Goal: Transaction & Acquisition: Purchase product/service

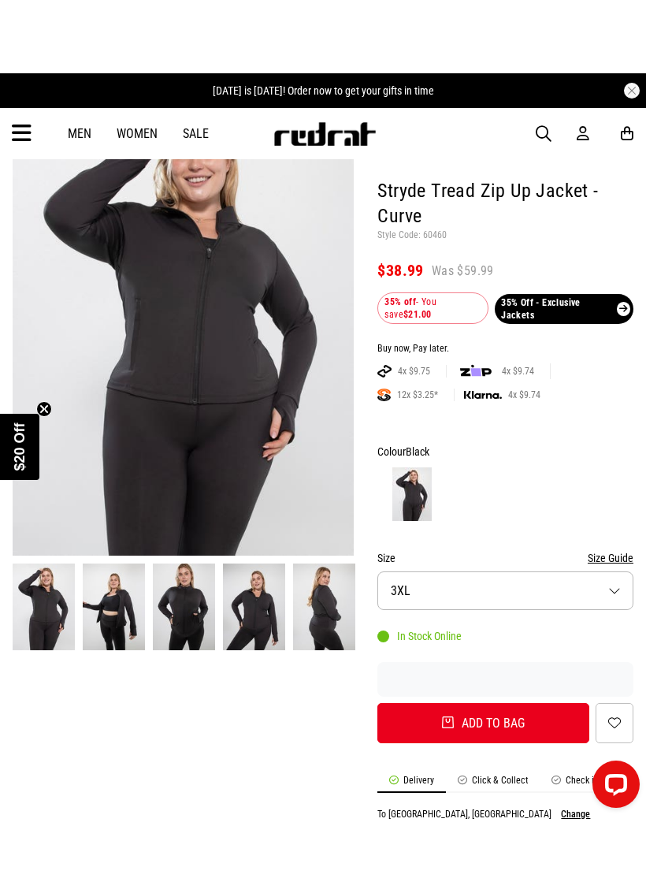
scroll to position [133, 0]
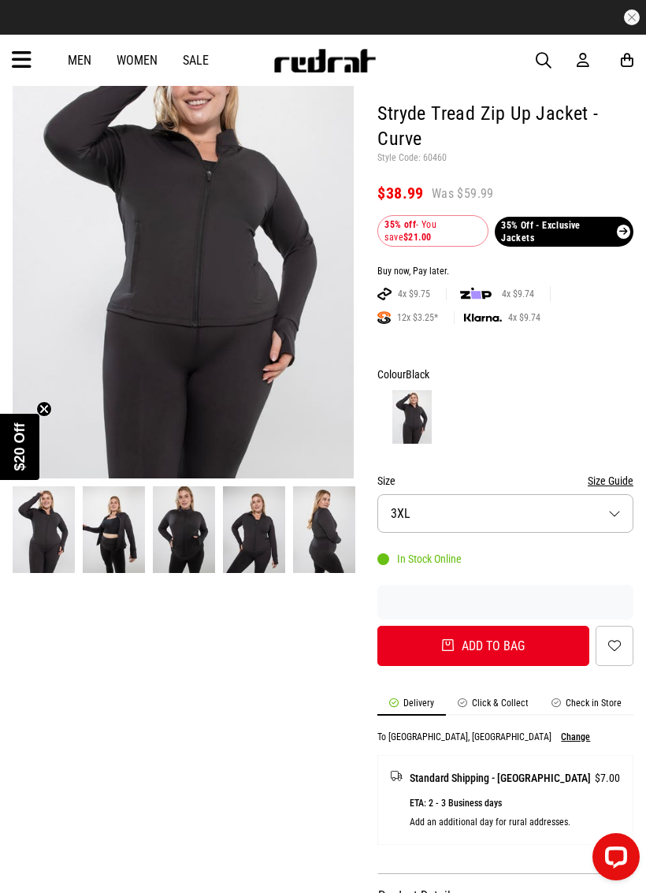
click at [621, 512] on button "Size 3XL" at bounding box center [506, 513] width 256 height 39
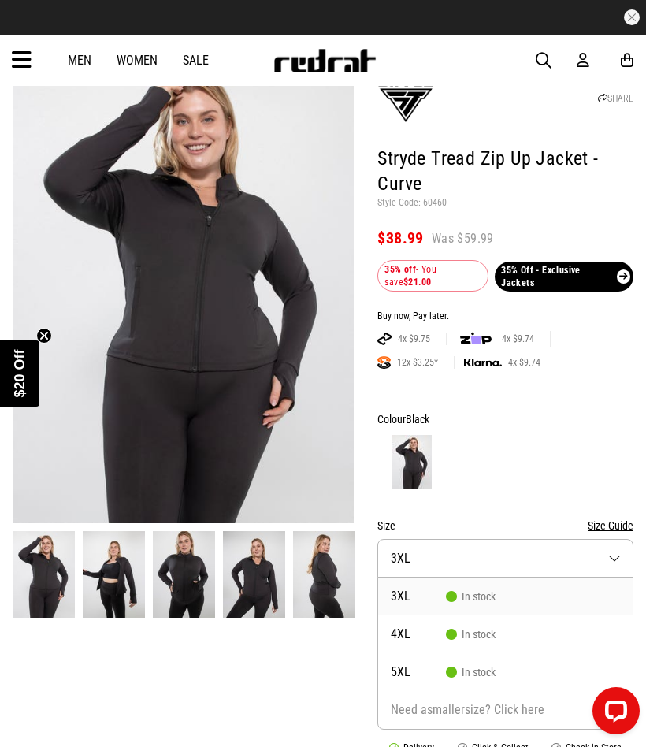
scroll to position [89, 0]
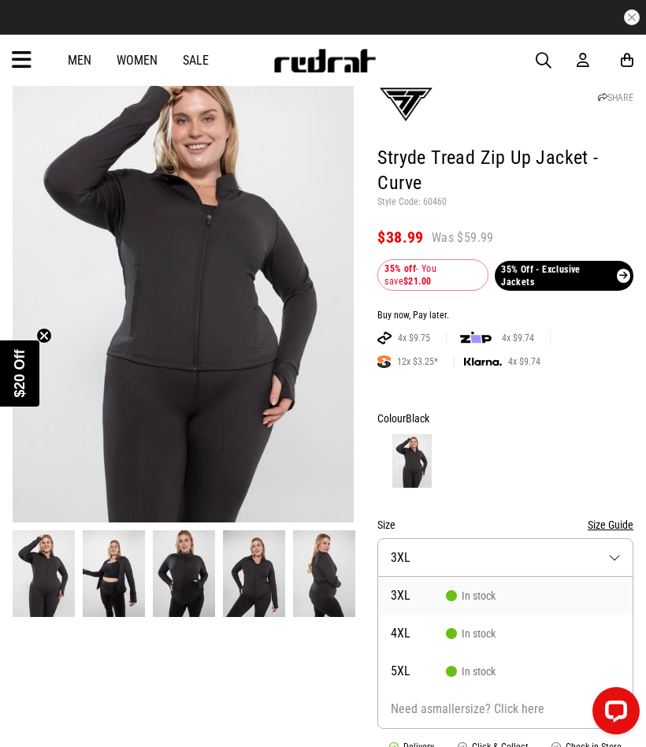
click at [78, 58] on link "Men" at bounding box center [80, 60] width 24 height 15
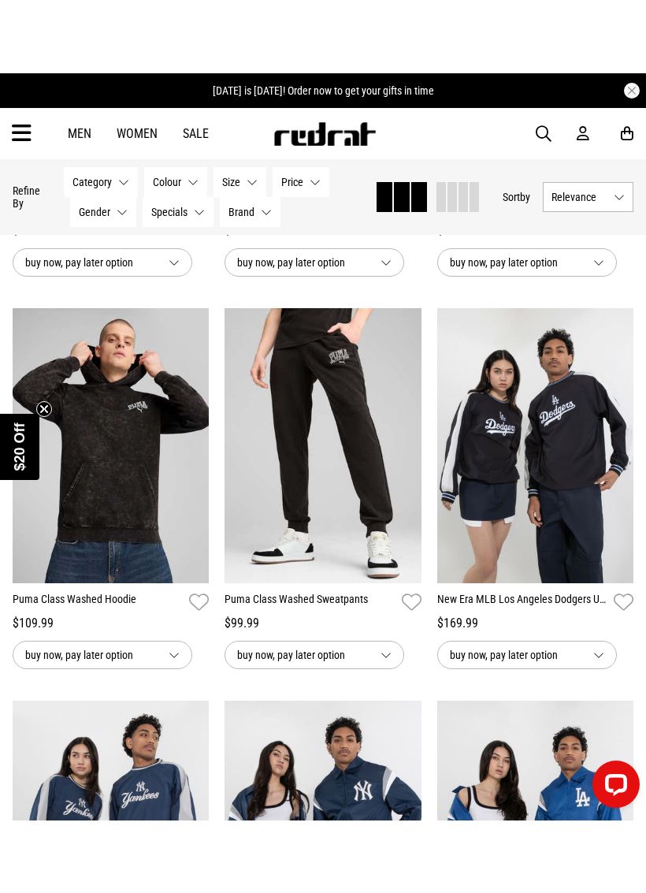
scroll to position [2423, 0]
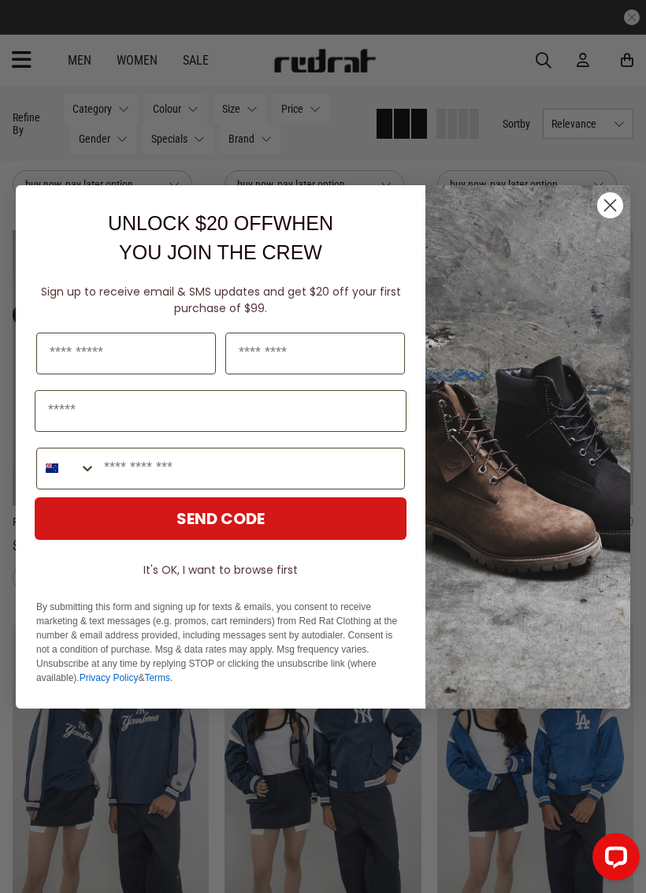
click at [612, 196] on circle "Close dialog" at bounding box center [611, 205] width 26 height 26
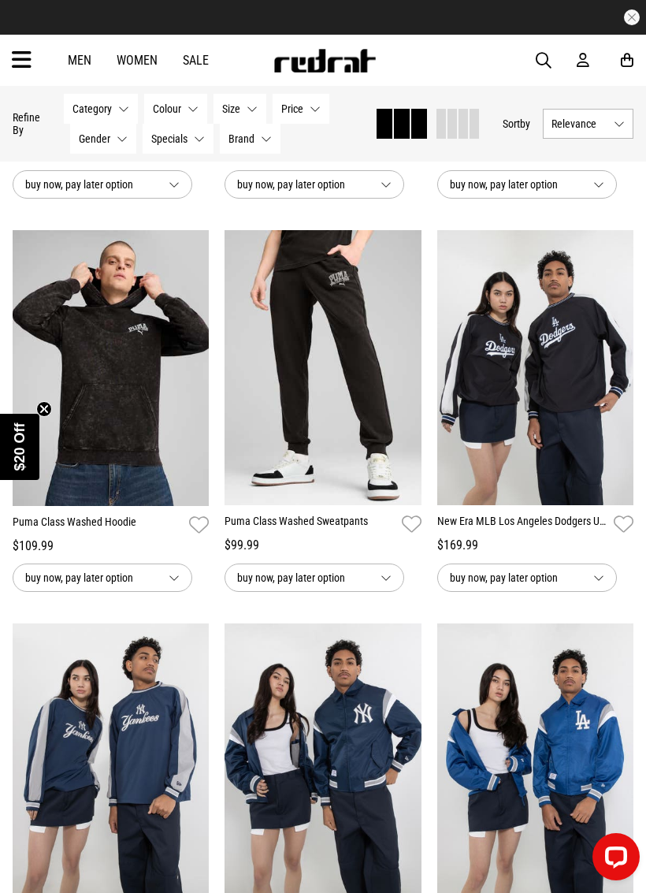
click at [147, 438] on img at bounding box center [111, 368] width 197 height 276
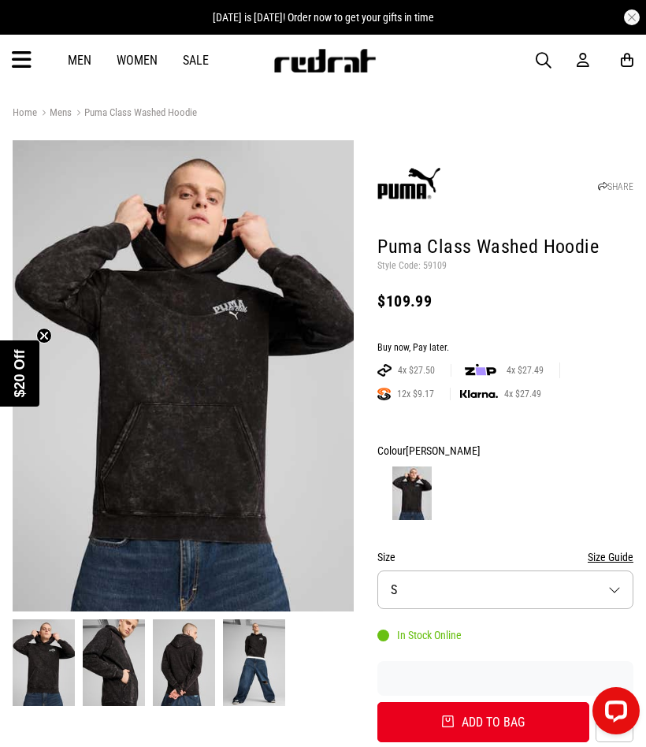
click at [622, 578] on button "Size S" at bounding box center [506, 590] width 256 height 39
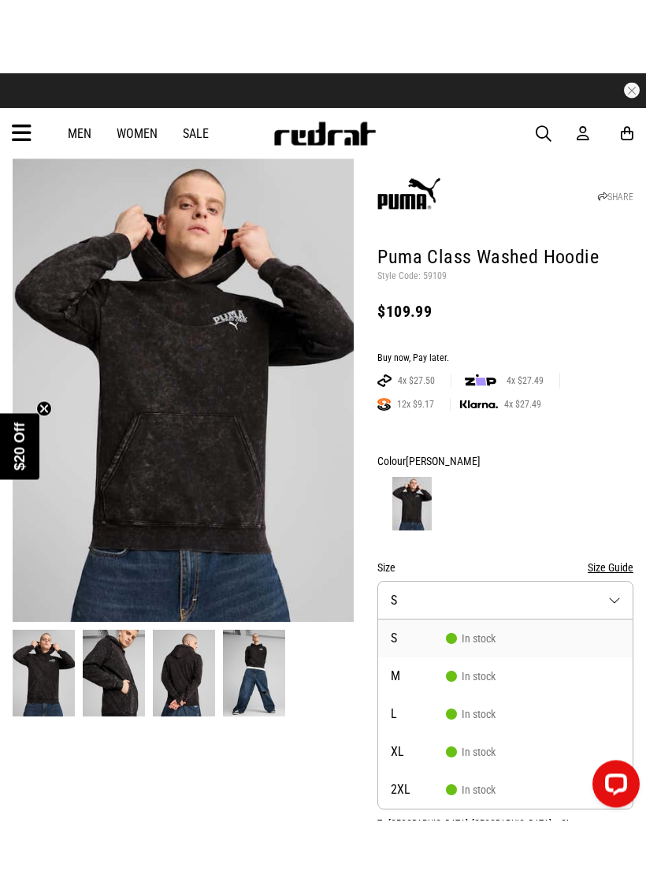
scroll to position [65, 0]
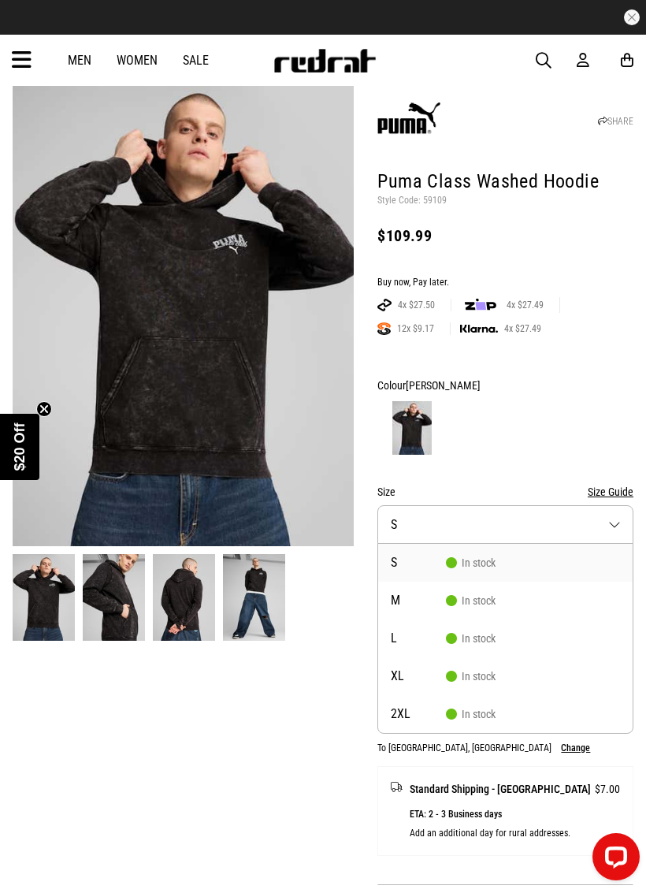
click at [79, 65] on link "Men" at bounding box center [80, 60] width 24 height 15
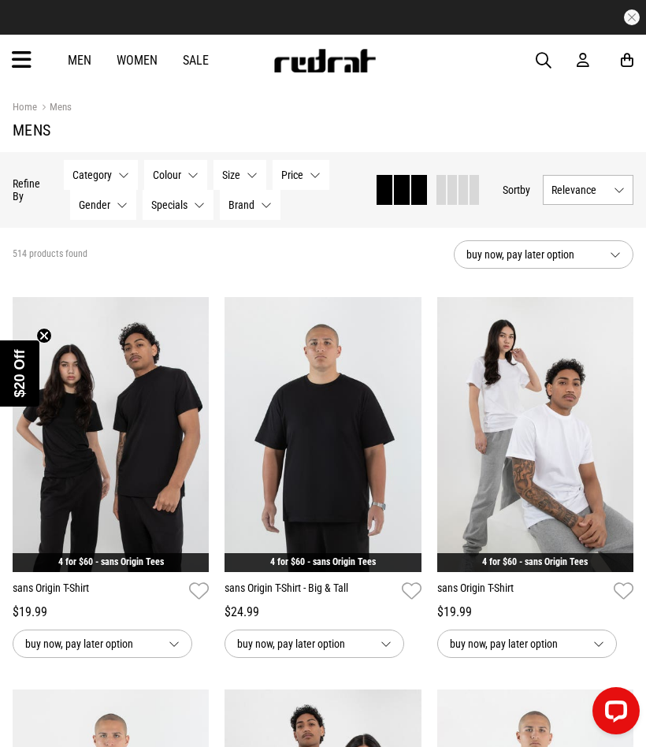
click at [93, 177] on span "Category" at bounding box center [92, 175] width 39 height 13
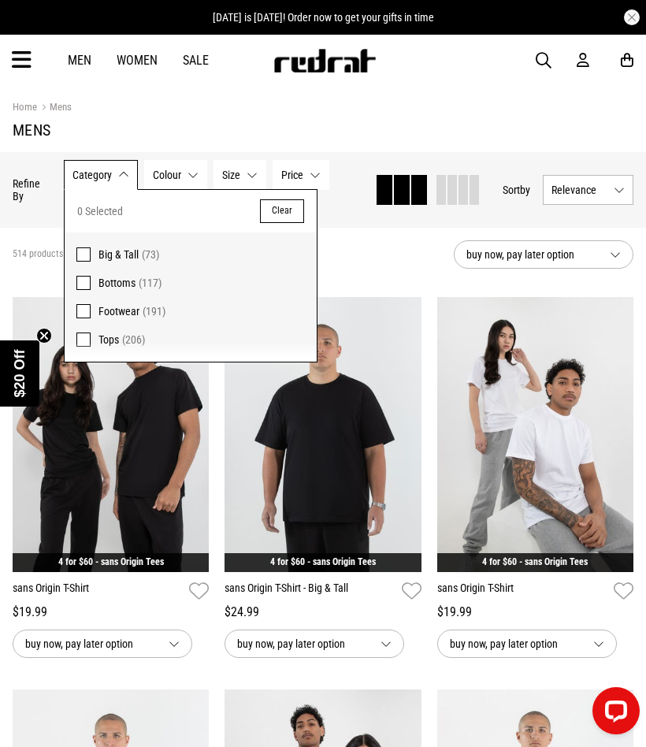
click at [128, 254] on span "Big & Tall" at bounding box center [119, 254] width 40 height 13
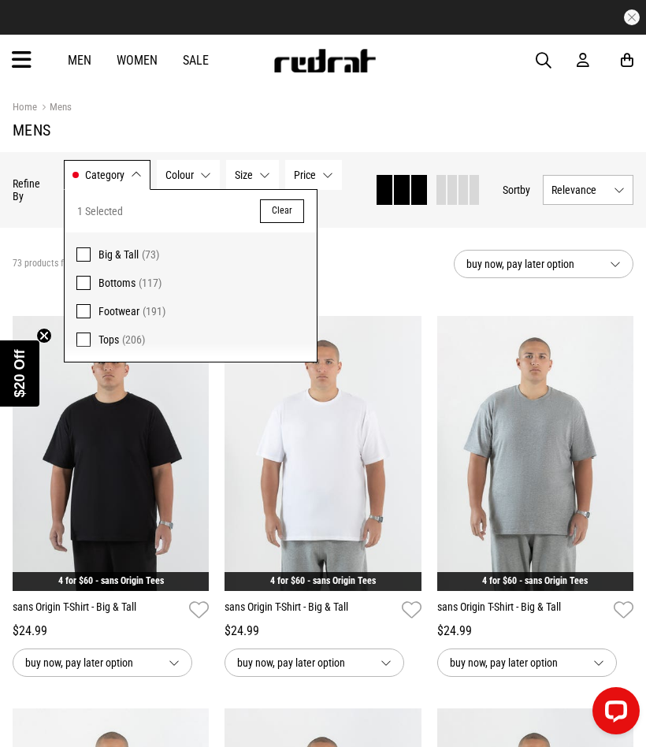
click at [128, 346] on span "Tops (206)" at bounding box center [202, 339] width 207 height 19
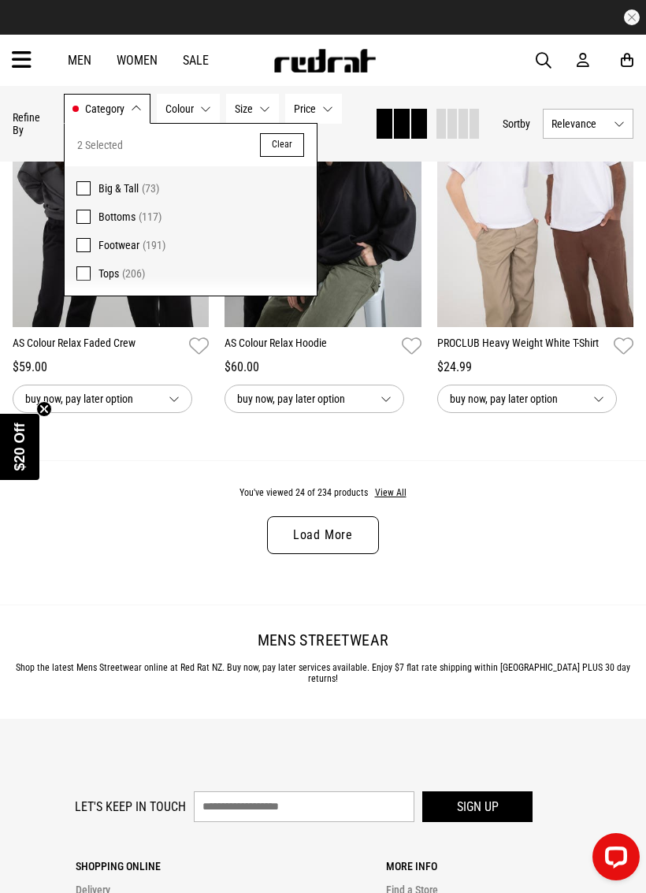
scroll to position [3036, 0]
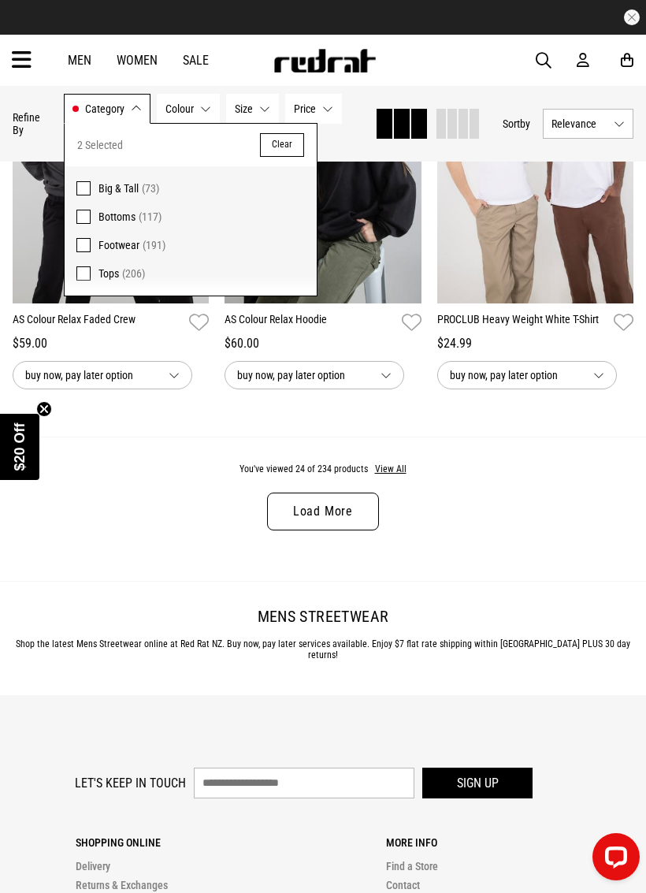
click at [394, 477] on button "View All" at bounding box center [390, 470] width 33 height 14
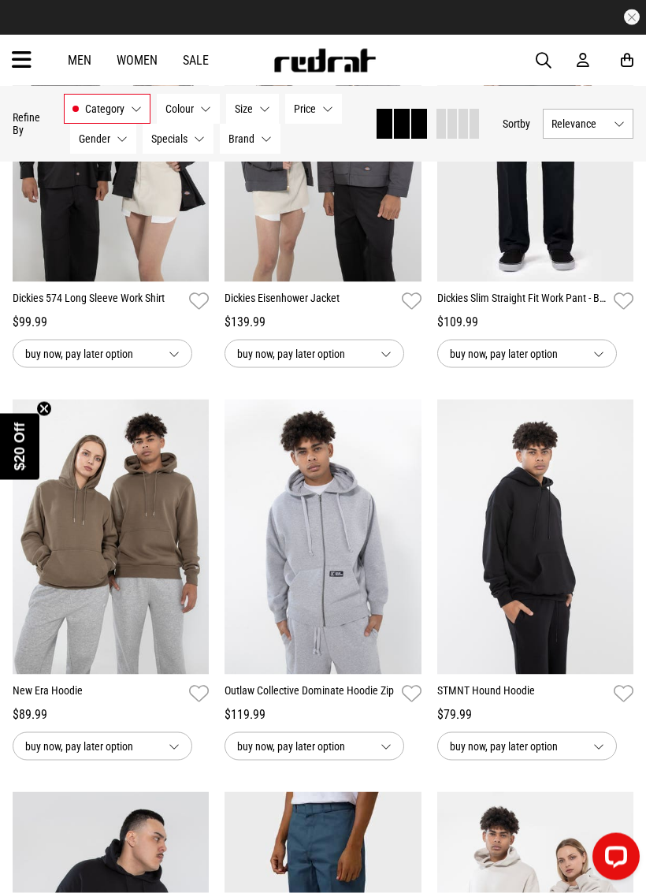
scroll to position [4262, 0]
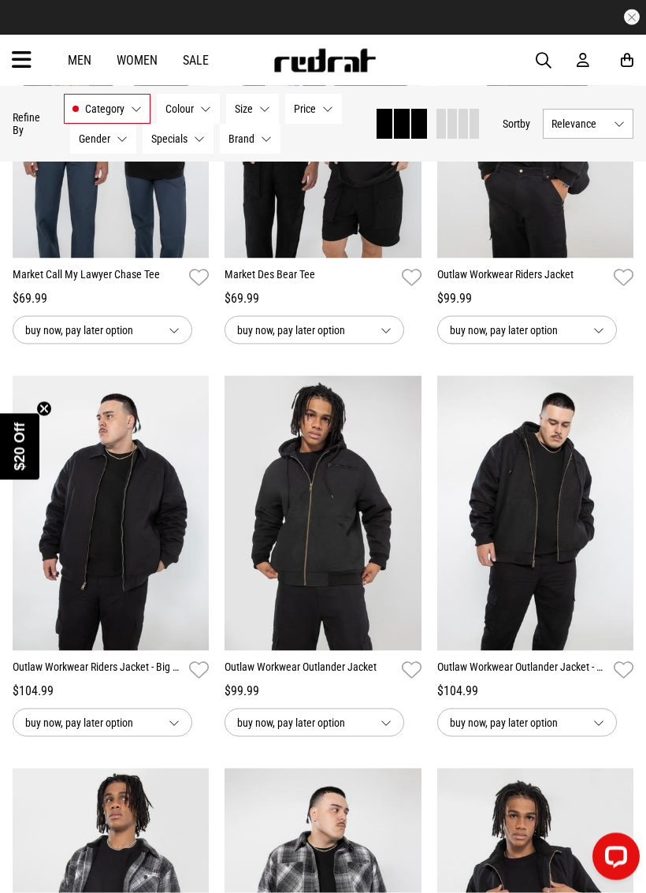
scroll to position [6223, 0]
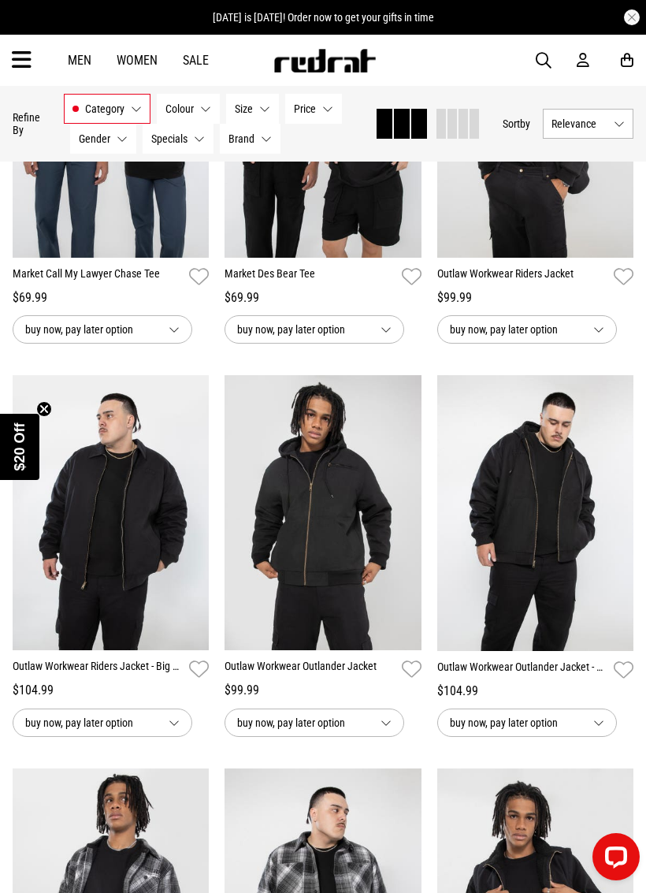
click at [540, 651] on img at bounding box center [536, 513] width 197 height 276
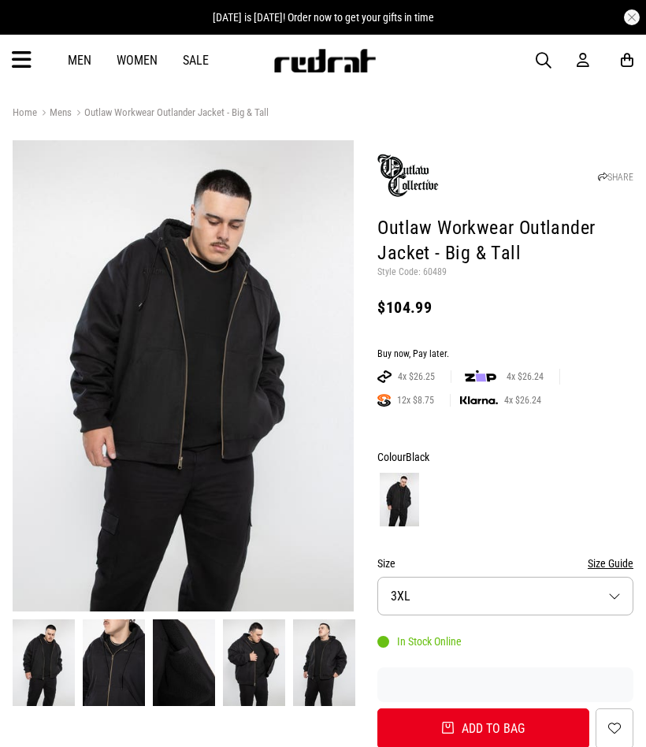
click at [546, 647] on form "Colour Black Size Size Guide Size 3XL In Stock Online Add to bag Add to wishlist" at bounding box center [506, 598] width 256 height 301
click at [620, 588] on button "Size 3XL" at bounding box center [506, 596] width 256 height 39
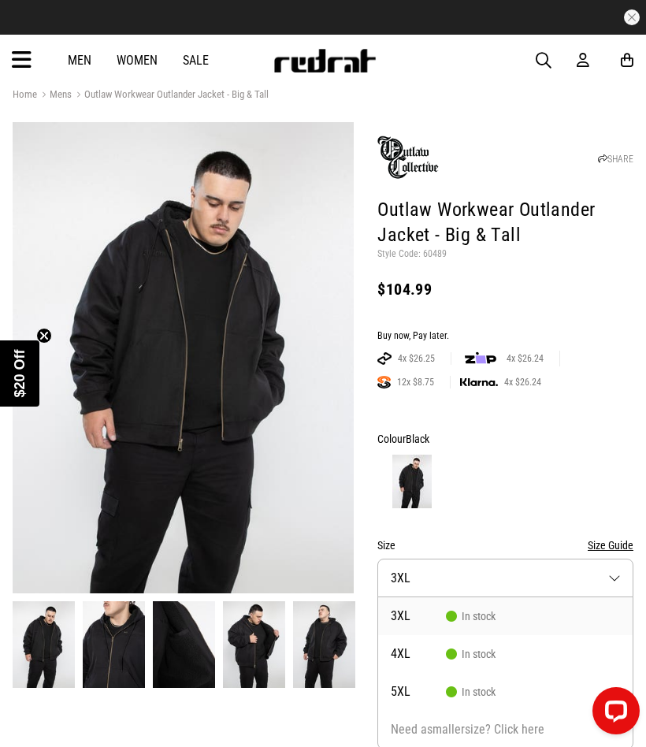
click at [251, 657] on img at bounding box center [254, 644] width 62 height 86
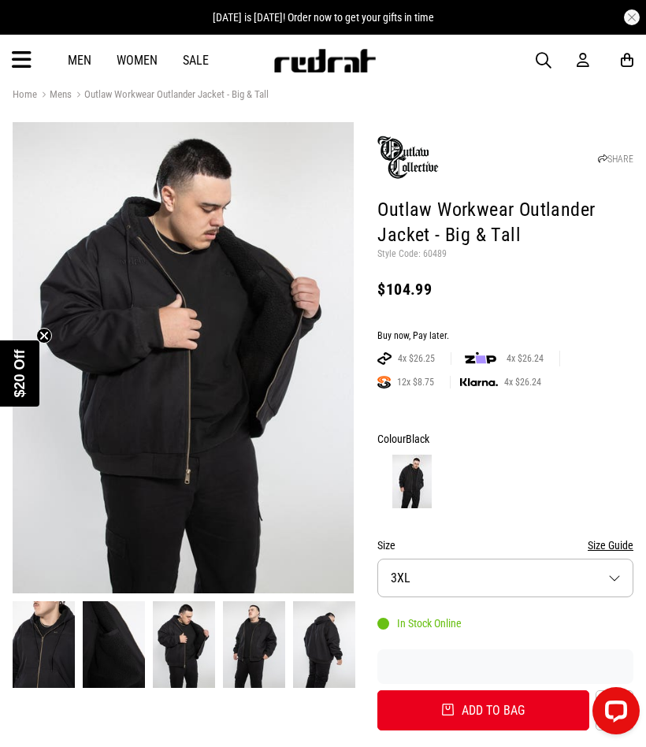
click at [261, 654] on img at bounding box center [254, 644] width 62 height 86
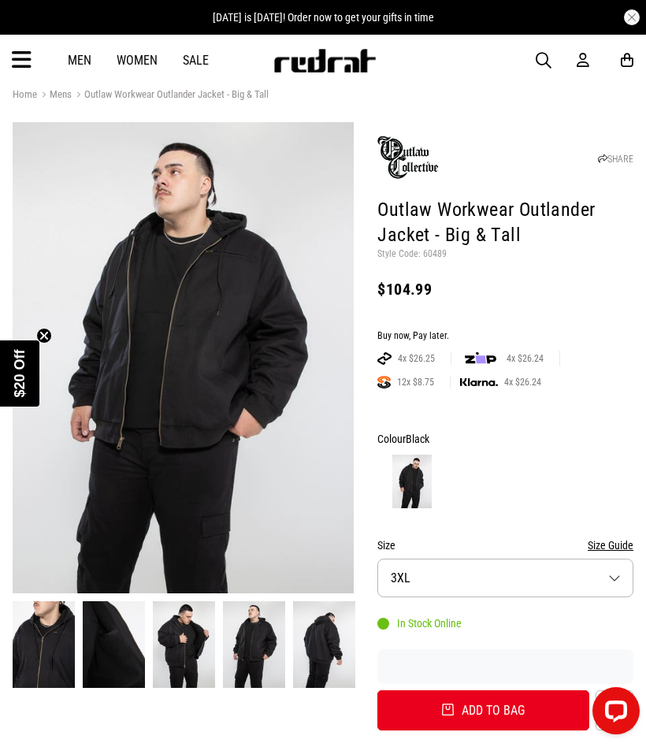
click at [315, 657] on img at bounding box center [324, 644] width 62 height 86
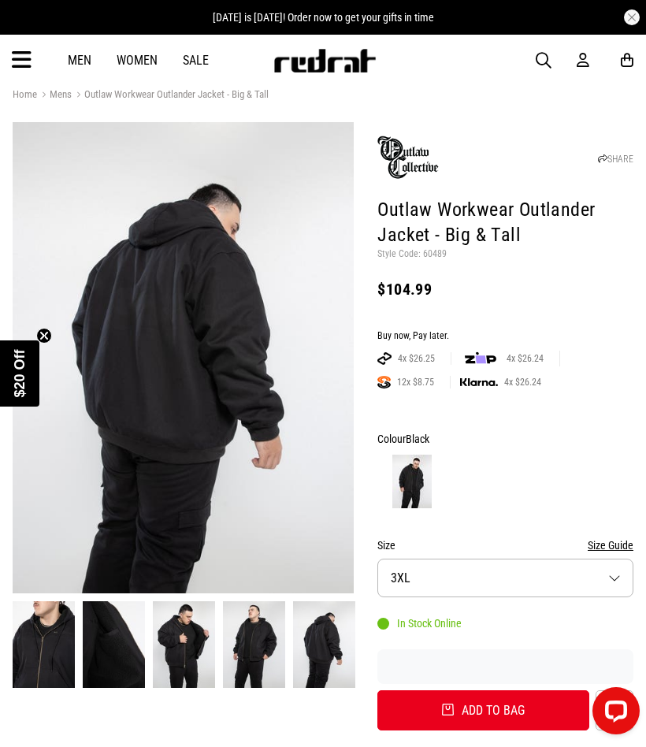
click at [193, 650] on img at bounding box center [184, 644] width 62 height 86
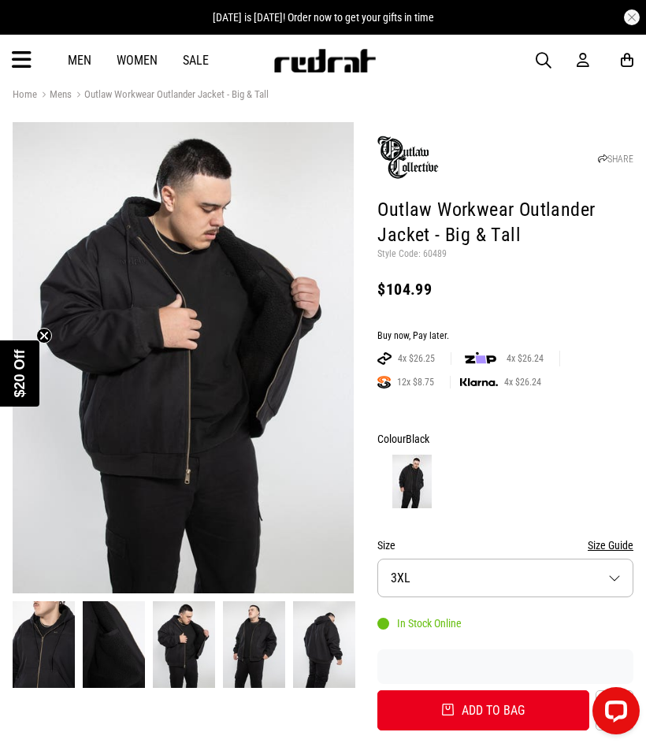
click at [137, 679] on img at bounding box center [114, 644] width 62 height 86
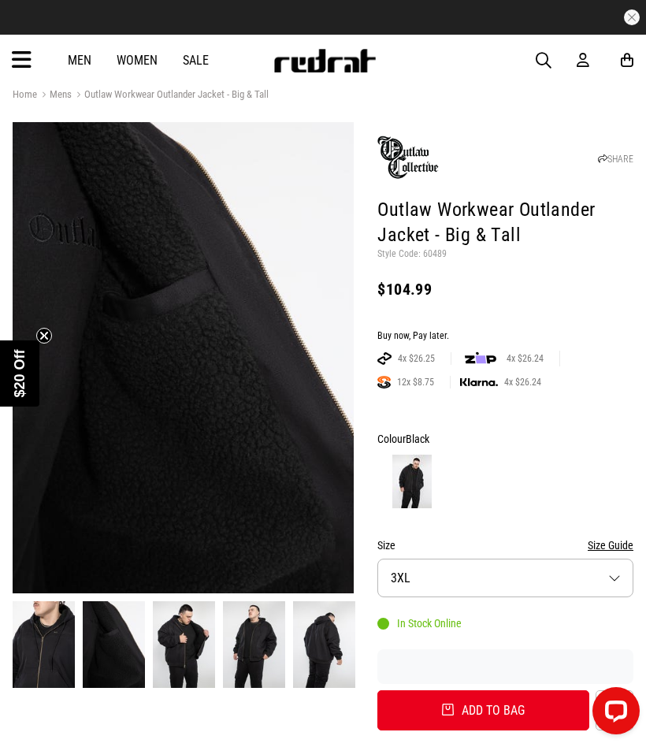
click at [47, 651] on img at bounding box center [44, 644] width 62 height 86
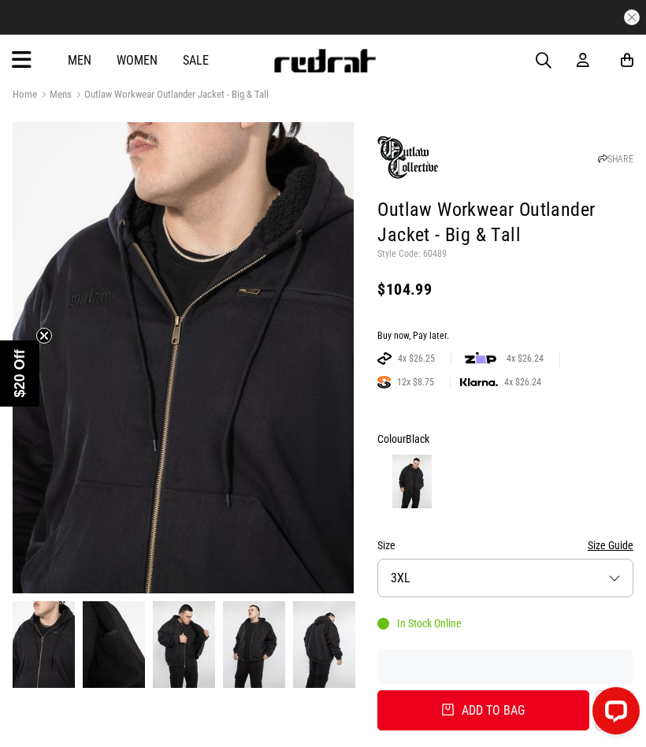
click at [131, 657] on img at bounding box center [114, 644] width 62 height 86
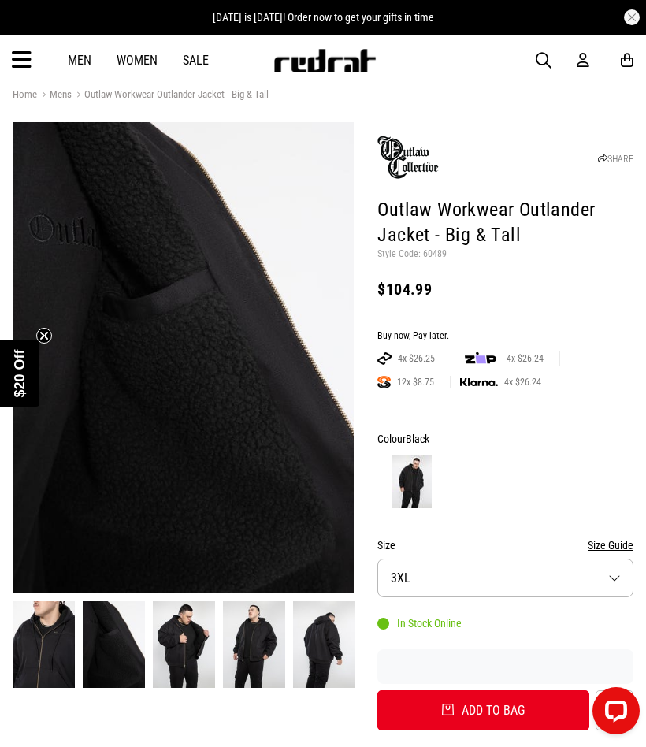
click at [173, 657] on img at bounding box center [184, 644] width 62 height 86
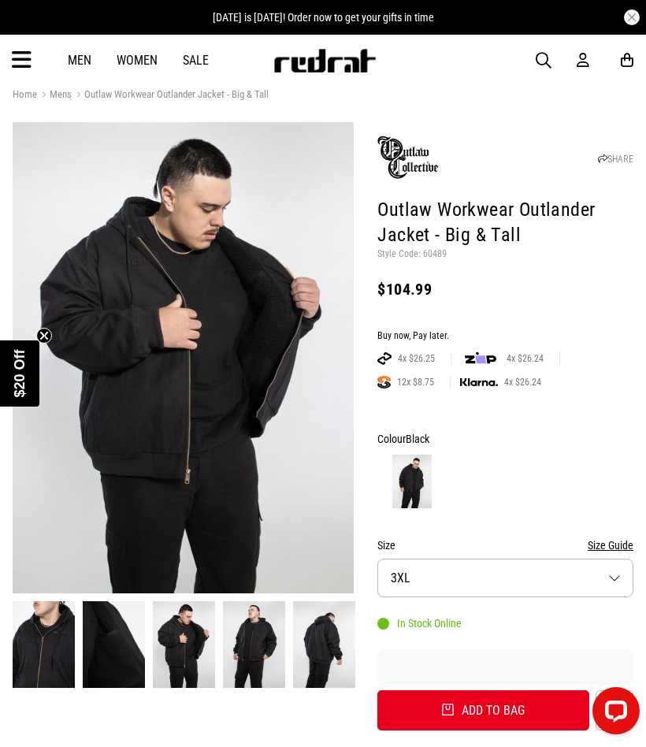
click at [199, 665] on img at bounding box center [184, 644] width 62 height 86
click at [254, 658] on img at bounding box center [254, 644] width 62 height 86
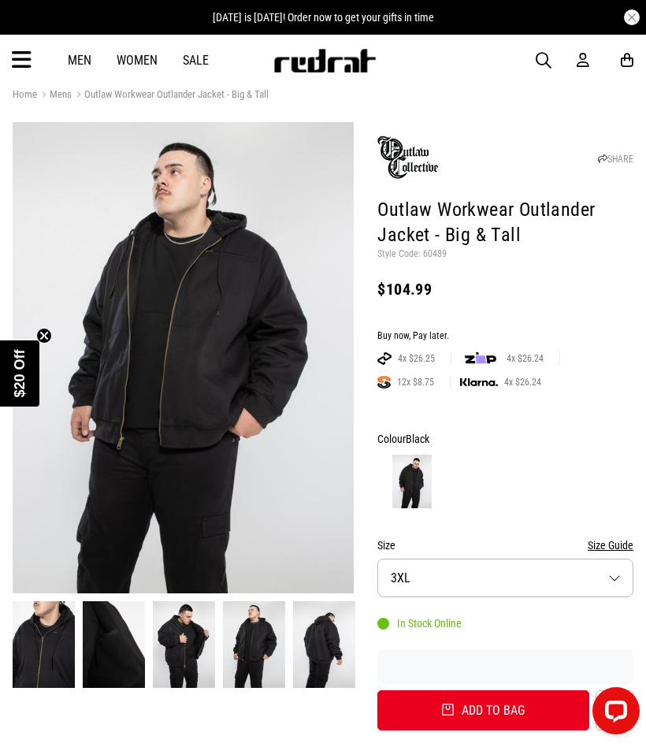
click at [329, 651] on img at bounding box center [324, 644] width 62 height 86
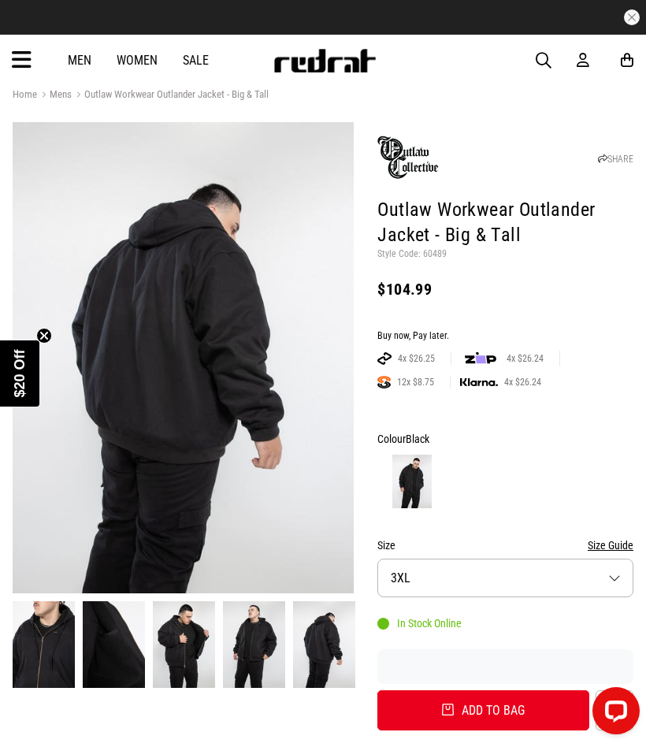
click at [622, 580] on button "Size 3XL" at bounding box center [506, 578] width 256 height 39
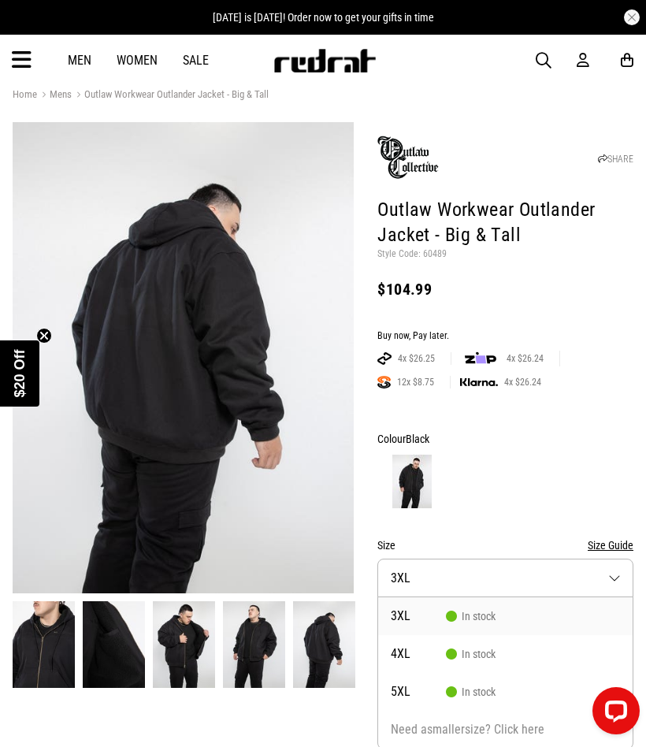
click at [259, 92] on link "Outlaw Workwear Outlander Jacket - Big & Tall" at bounding box center [170, 95] width 197 height 15
